Goal: Transaction & Acquisition: Subscribe to service/newsletter

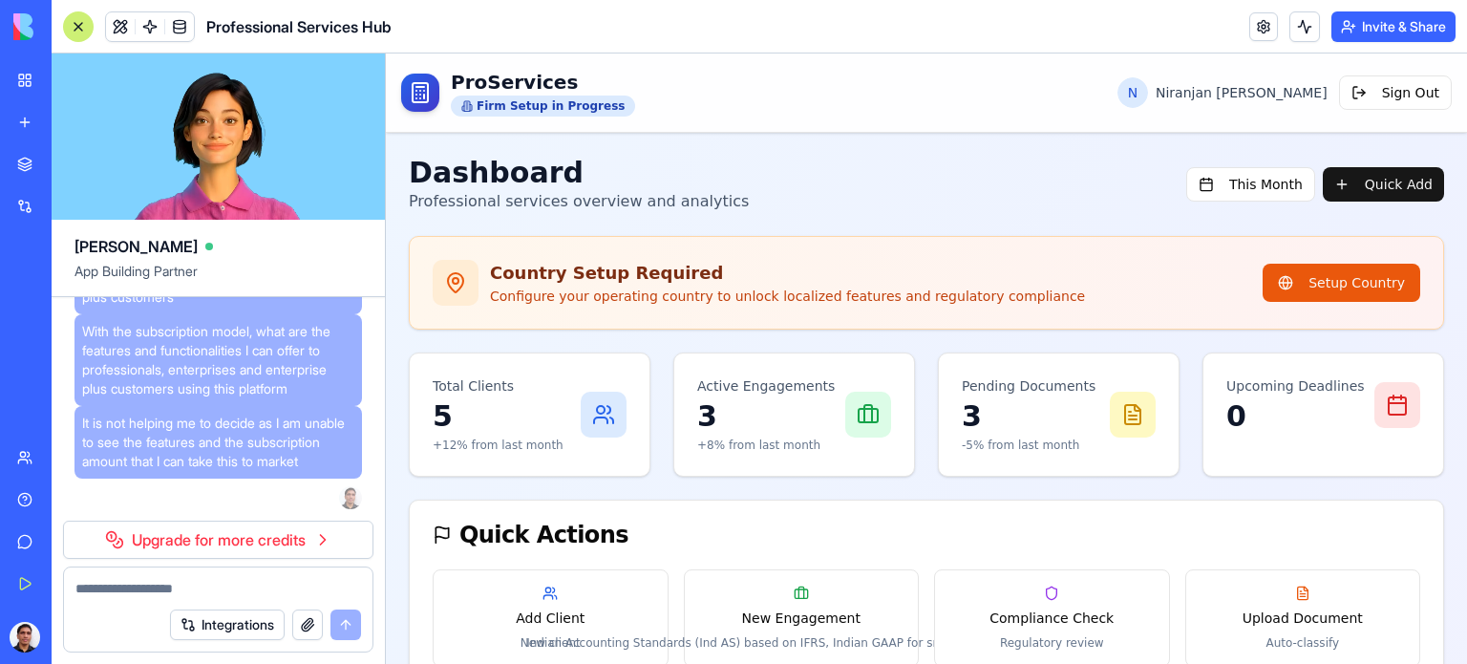
scroll to position [29953, 0]
click at [856, 179] on div "Dashboard Professional services overview and analytics This Month Quick Add" at bounding box center [927, 184] width 1036 height 57
click at [87, 636] on button "Upgrade" at bounding box center [95, 637] width 72 height 31
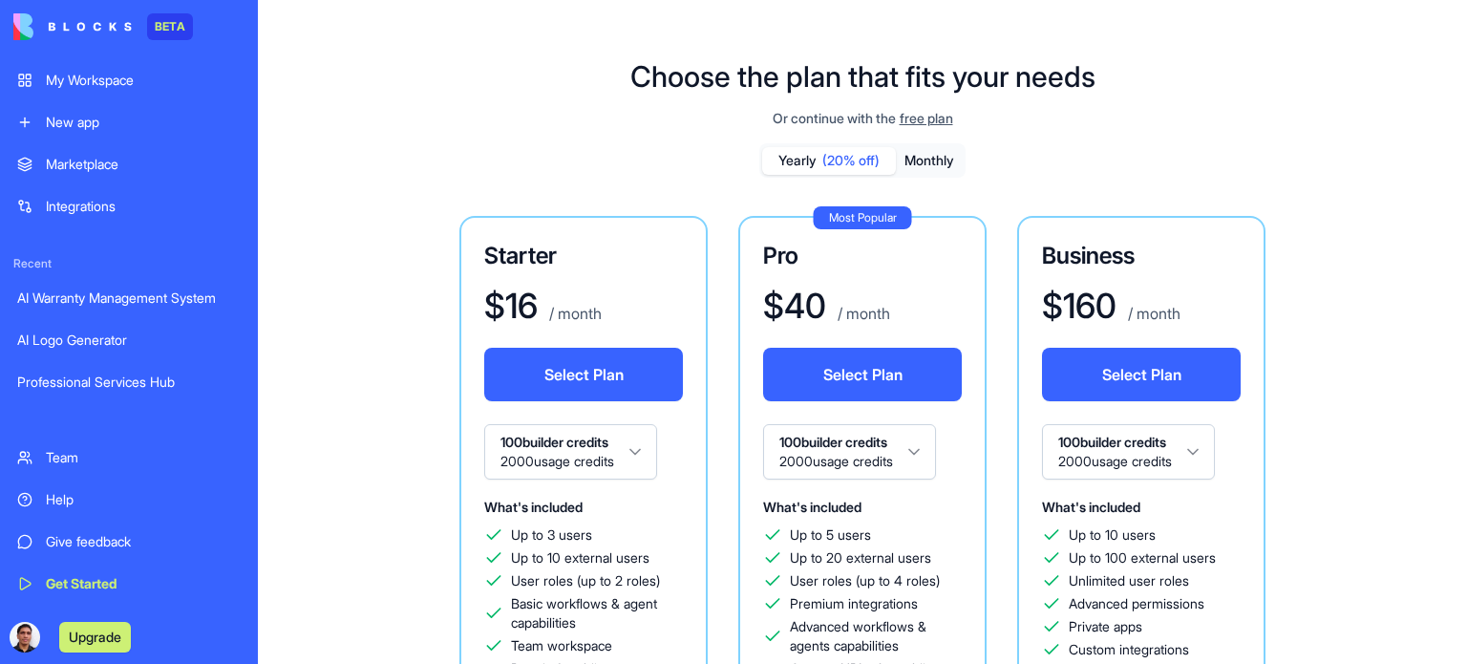
click at [68, 20] on img at bounding box center [72, 26] width 118 height 27
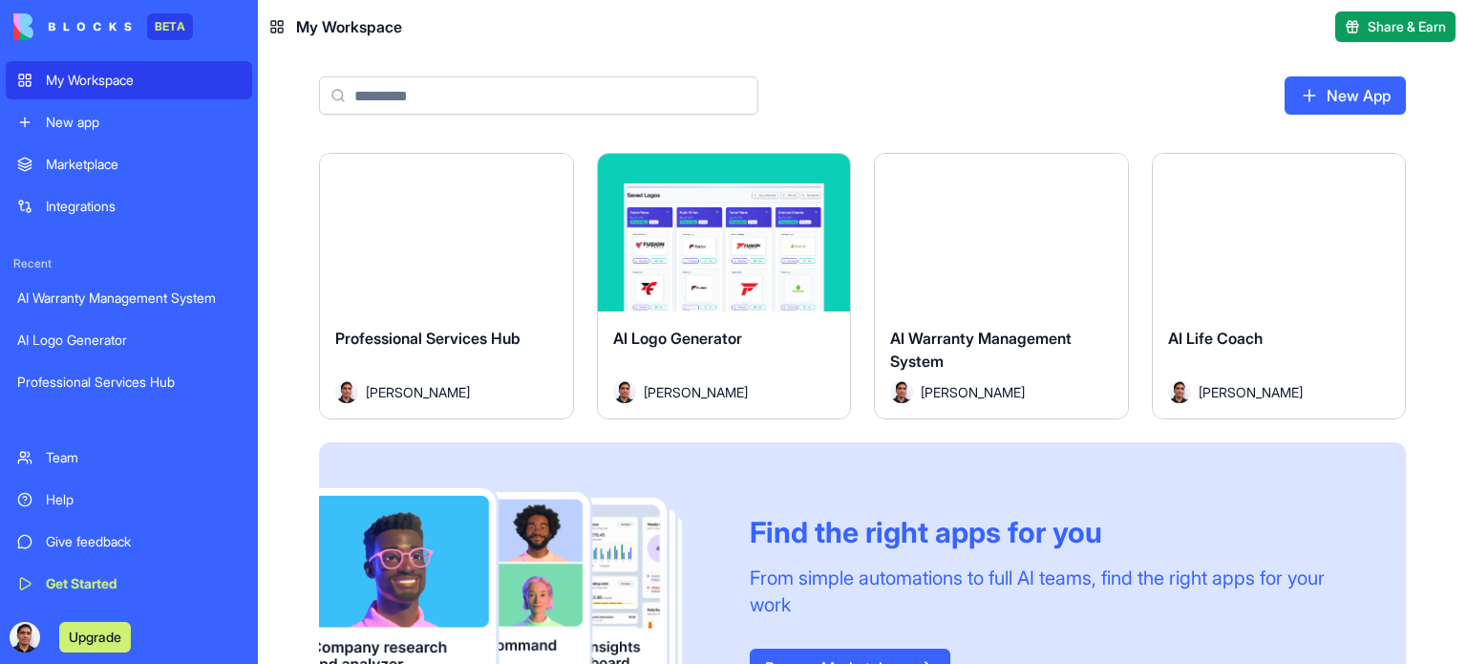
click at [102, 385] on div "Professional Services Hub" at bounding box center [129, 382] width 224 height 19
